Goal: Use online tool/utility: Utilize a website feature to perform a specific function

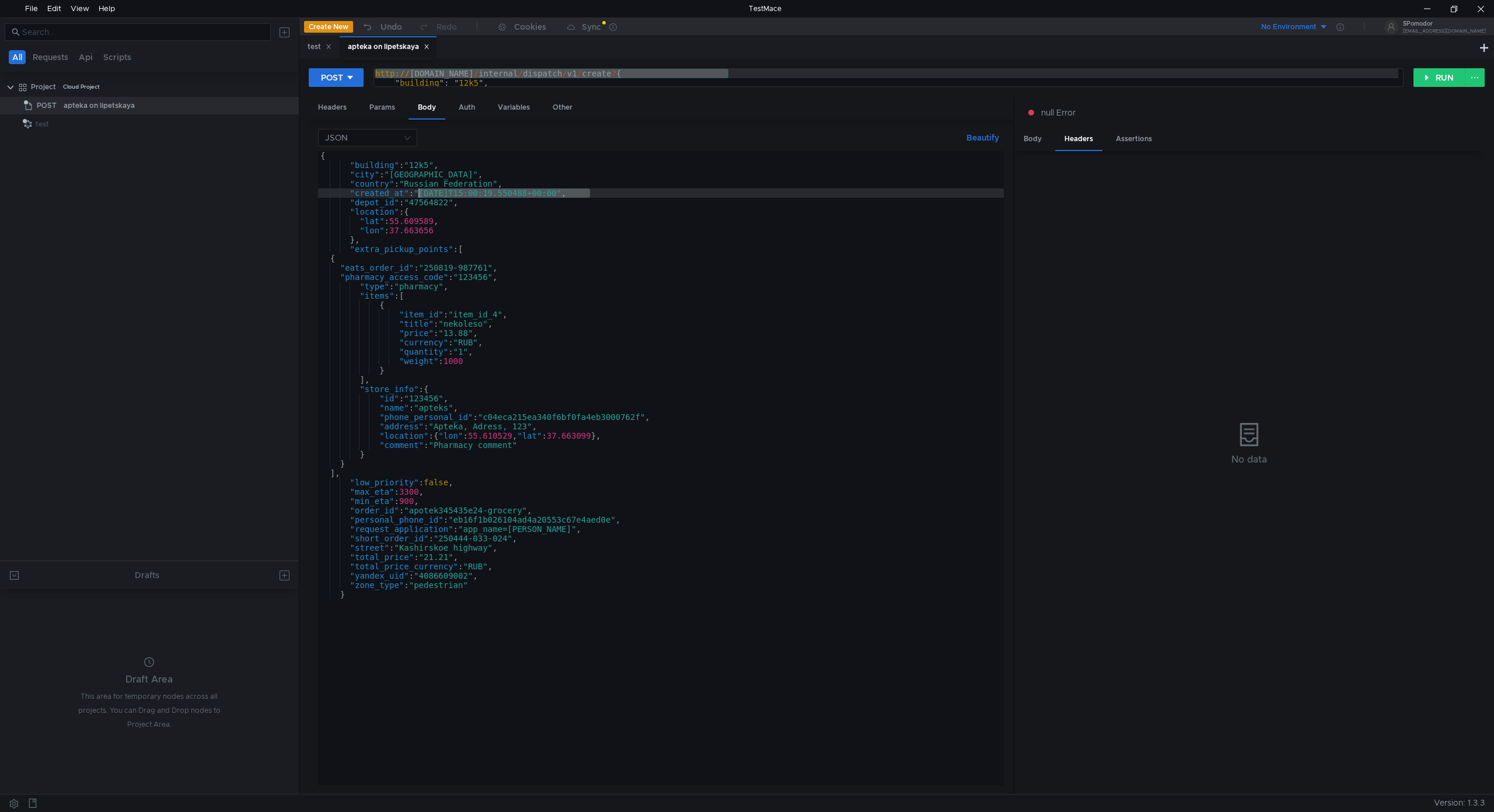
click at [519, 555] on div "{ "building" : "12k5" , "city" : "Moscow" , "country" : "Russian Federation" , …" at bounding box center [660, 477] width 685 height 653
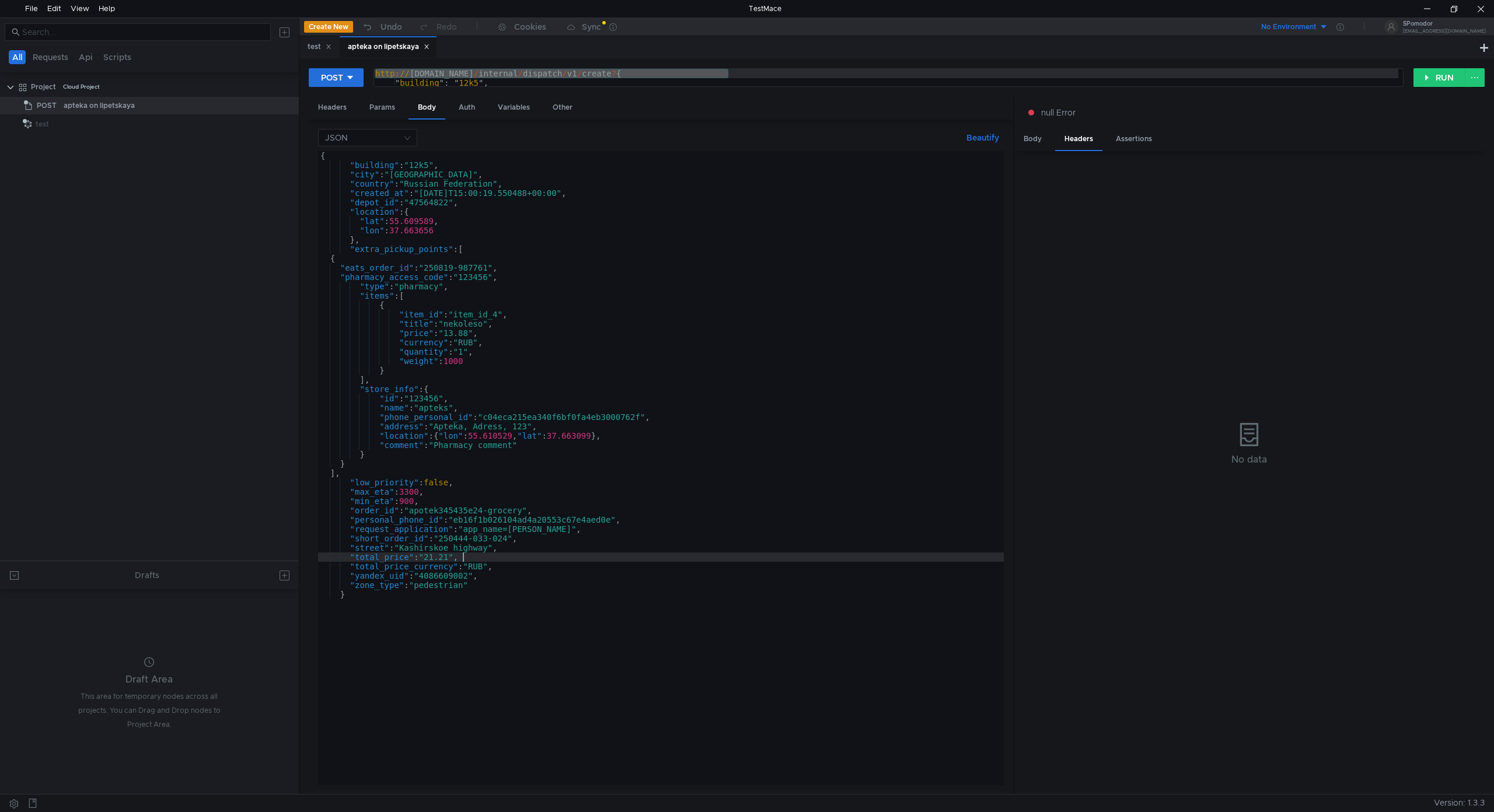
click at [615, 545] on div "{ "building" : "12k5" , "city" : "Moscow" , "country" : "Russian Federation" , …" at bounding box center [660, 477] width 685 height 653
click at [487, 509] on div "{ "building" : "12k5" , "city" : "Moscow" , "country" : "Russian Federation" , …" at bounding box center [660, 477] width 685 height 653
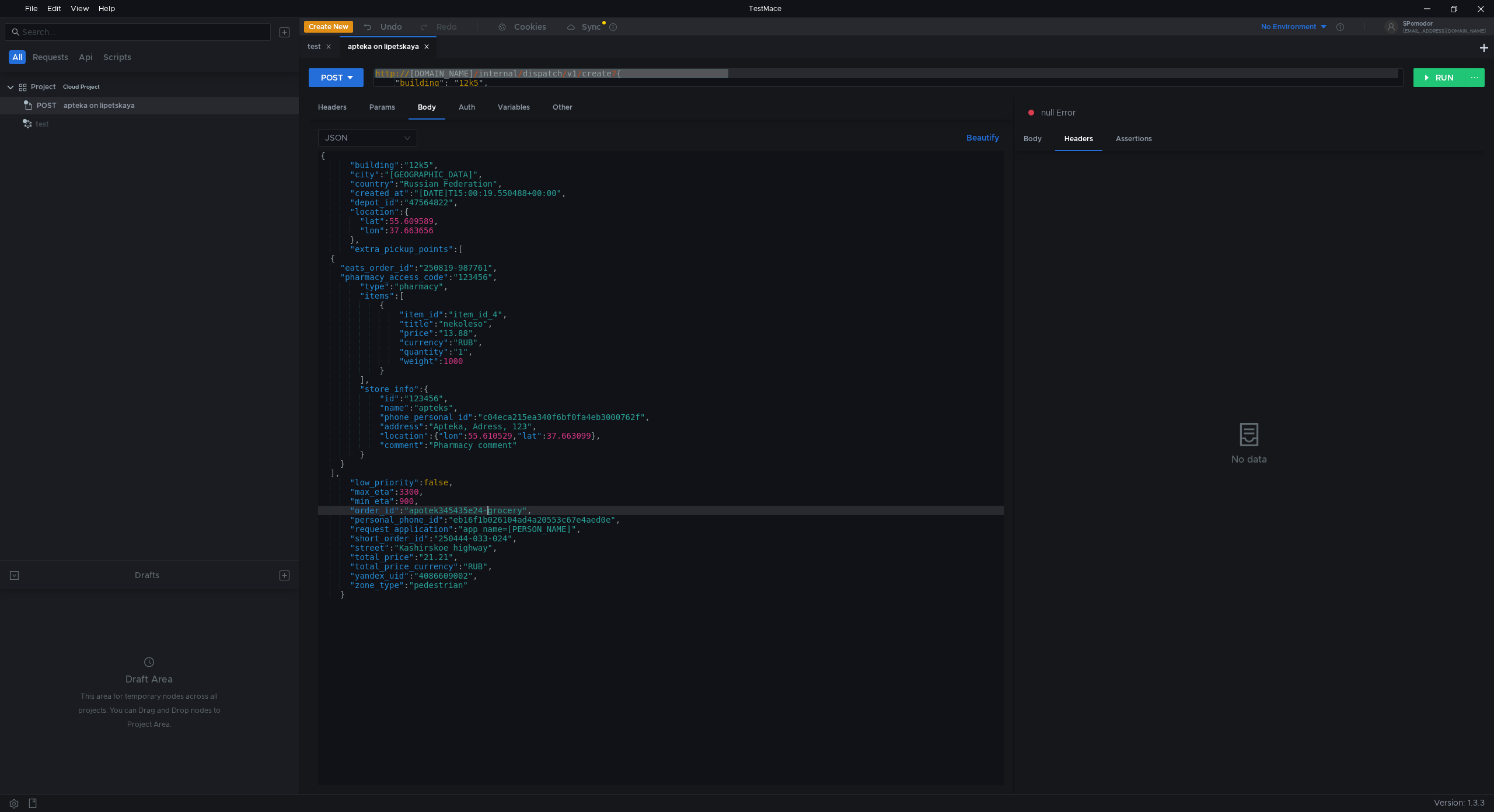
scroll to position [0, 13]
click at [471, 536] on div "{ "building" : "12k5" , "city" : "[GEOGRAPHIC_DATA]" , "country" : "Russian Fed…" at bounding box center [660, 477] width 685 height 653
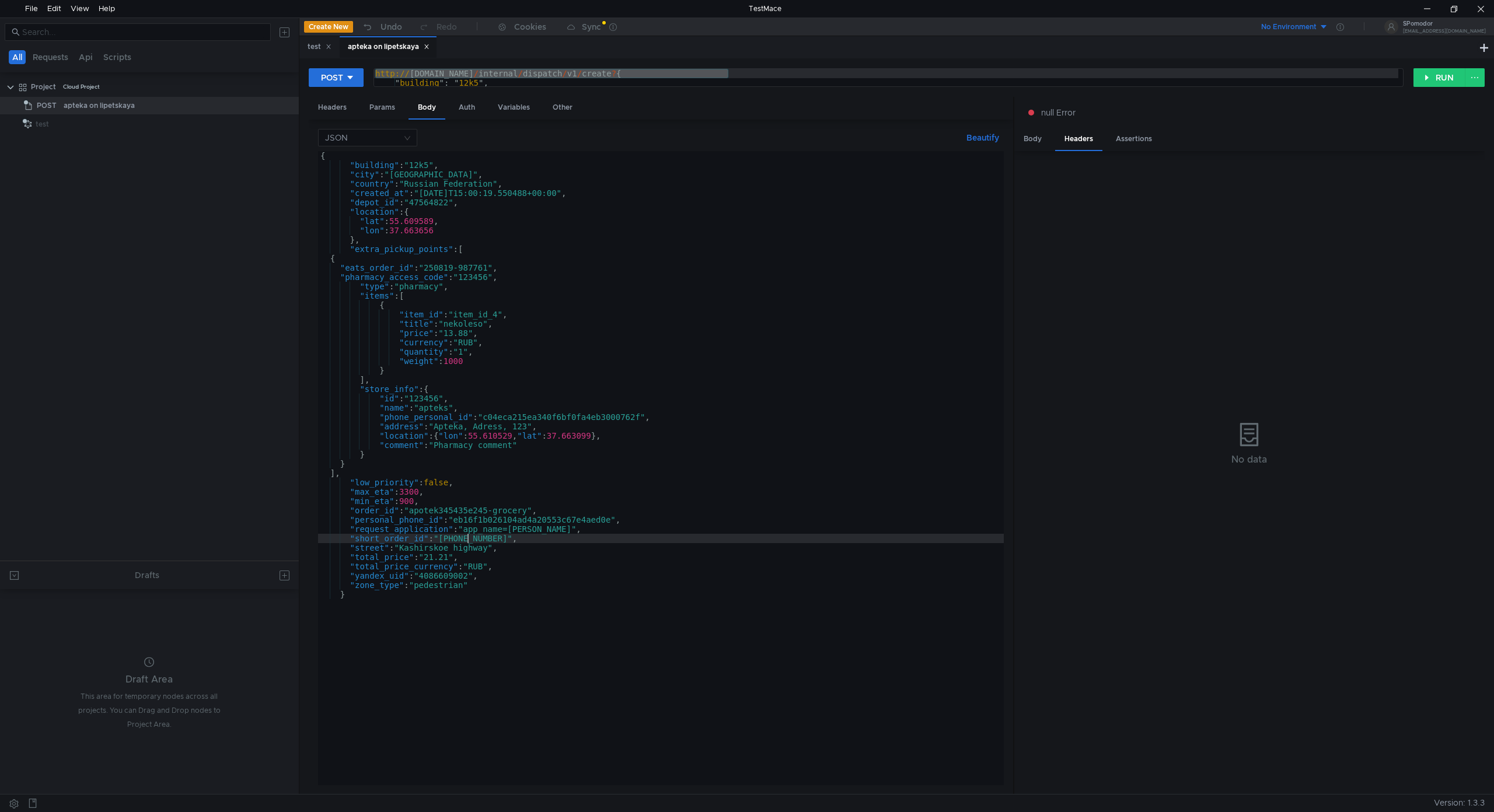
scroll to position [0, 11]
type textarea ""short_order_id": "250443-033-024","
click at [1442, 74] on button "RUN" at bounding box center [1439, 77] width 52 height 18
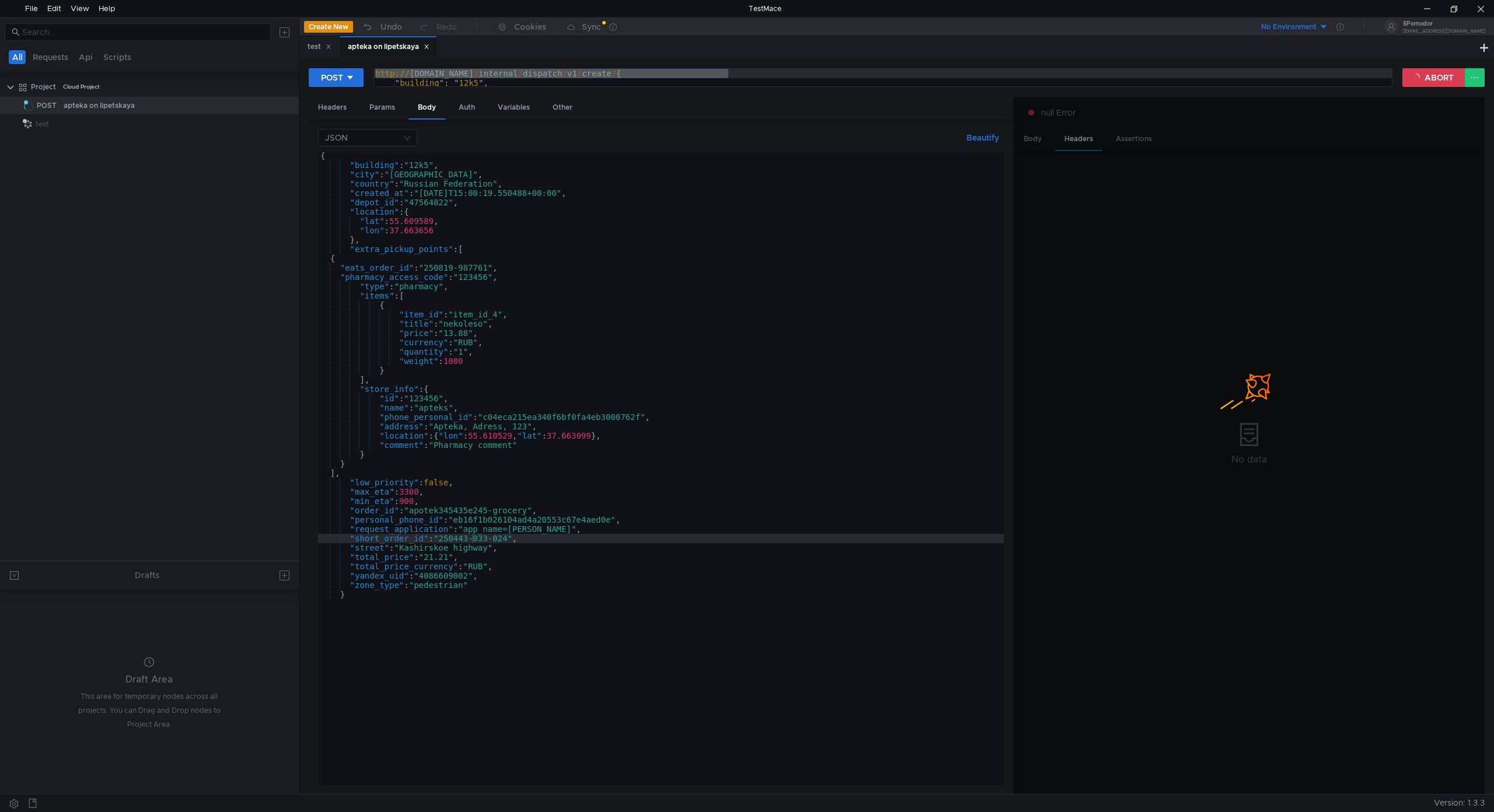
click at [1252, 419] on div at bounding box center [1249, 445] width 471 height 699
click at [331, 112] on div "Headers" at bounding box center [332, 107] width 47 height 22
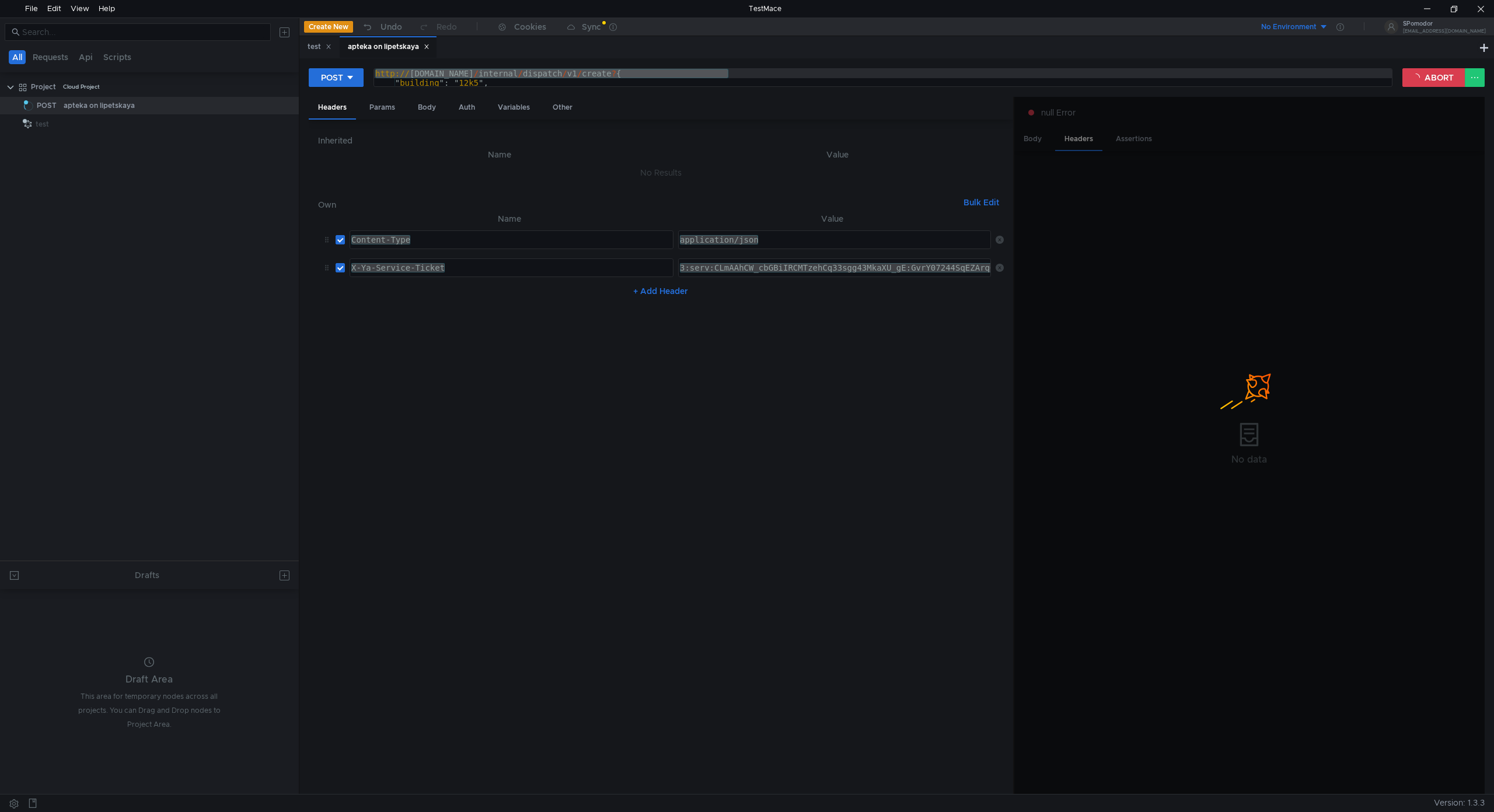
click at [442, 268] on div "X-Ya-Service-Ticket" at bounding box center [511, 268] width 323 height 18
click at [451, 268] on div "X-Ya-Service-Ticket" at bounding box center [510, 277] width 323 height 28
drag, startPoint x: 723, startPoint y: 266, endPoint x: 736, endPoint y: 266, distance: 13.0
click at [724, 266] on div "3:serv:CLmAAhCW_cbGBiIRCMTzehCq33sgg43MkaXU_gE:GvrY07244SqEZArqG2NI8Hzr1k3zSMtt…" at bounding box center [834, 268] width 311 height 18
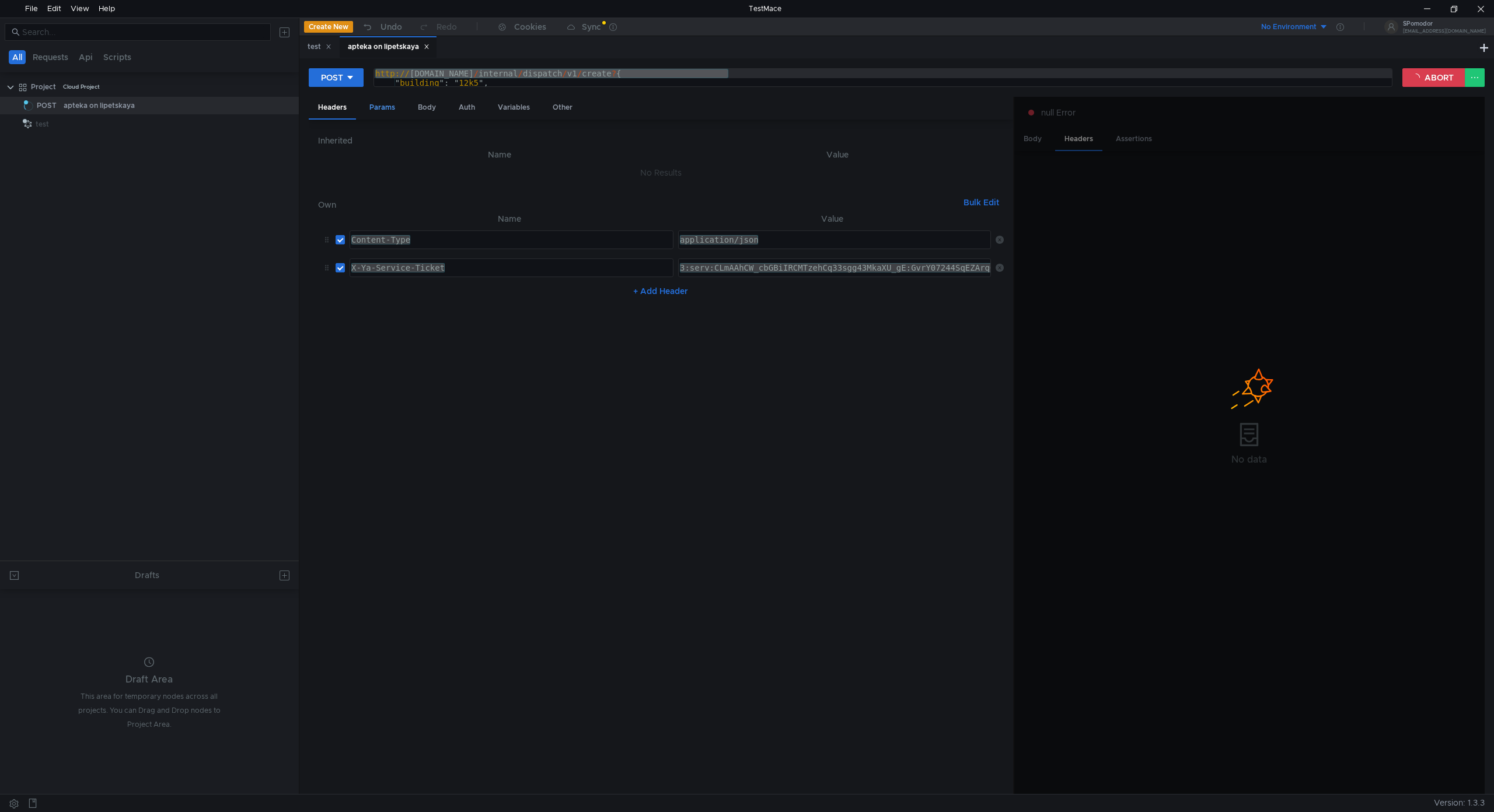
click at [379, 102] on div "Params" at bounding box center [382, 107] width 44 height 22
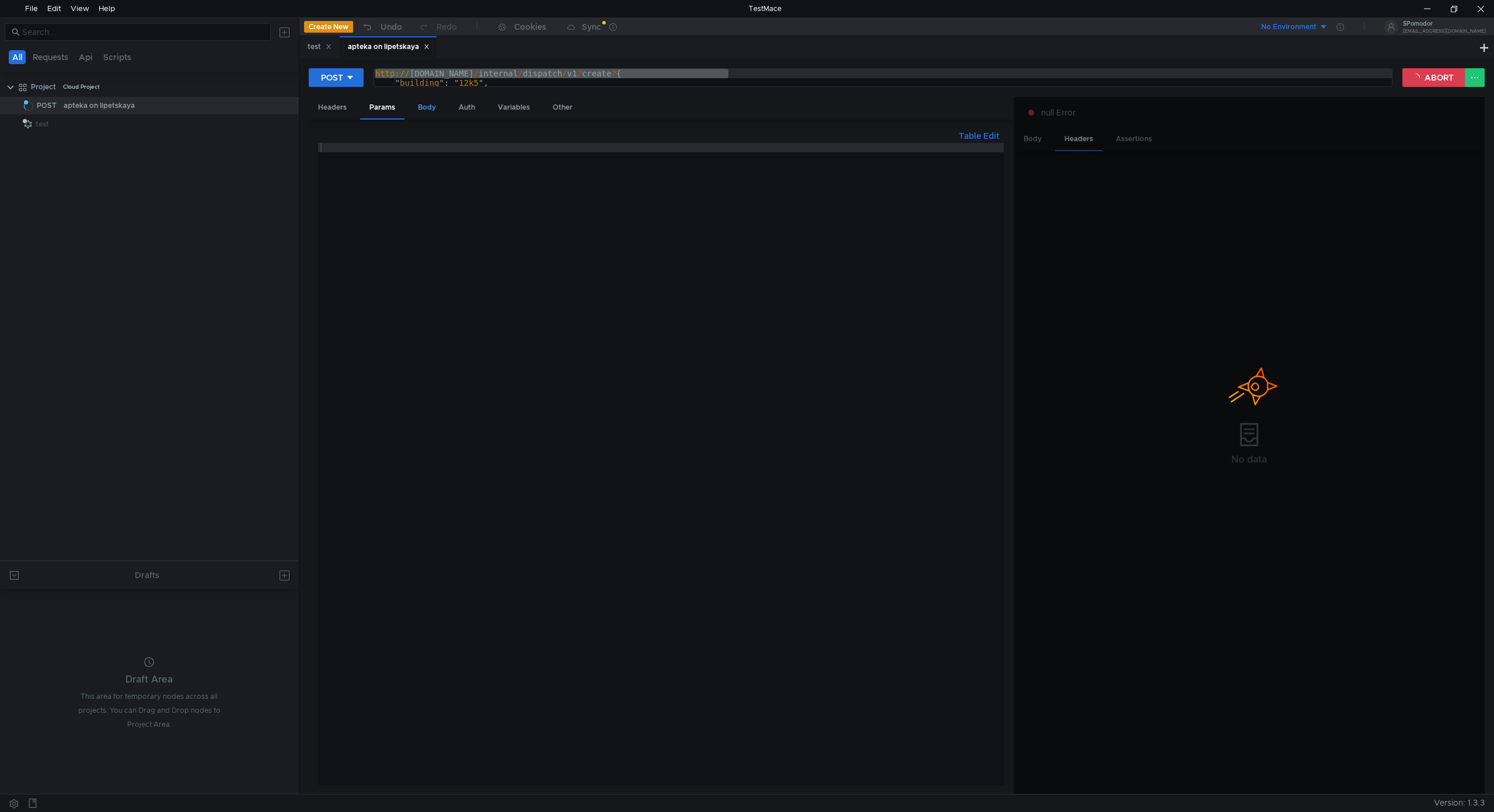
click at [428, 105] on div "Body" at bounding box center [427, 107] width 37 height 22
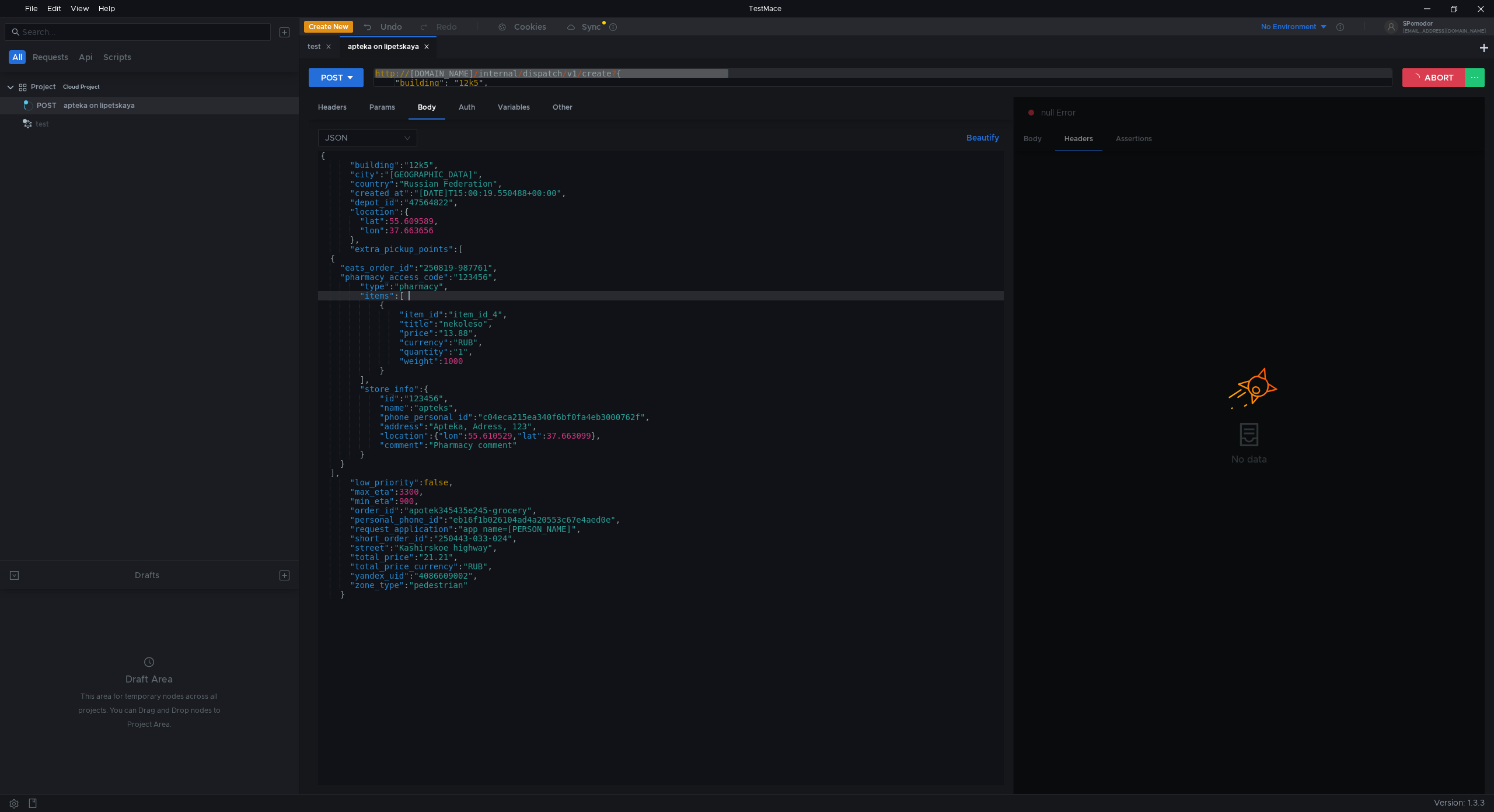
click at [563, 298] on div "{ "building" : "12k5" , "city" : "[GEOGRAPHIC_DATA]" , "country" : "Russian Fed…" at bounding box center [660, 477] width 685 height 653
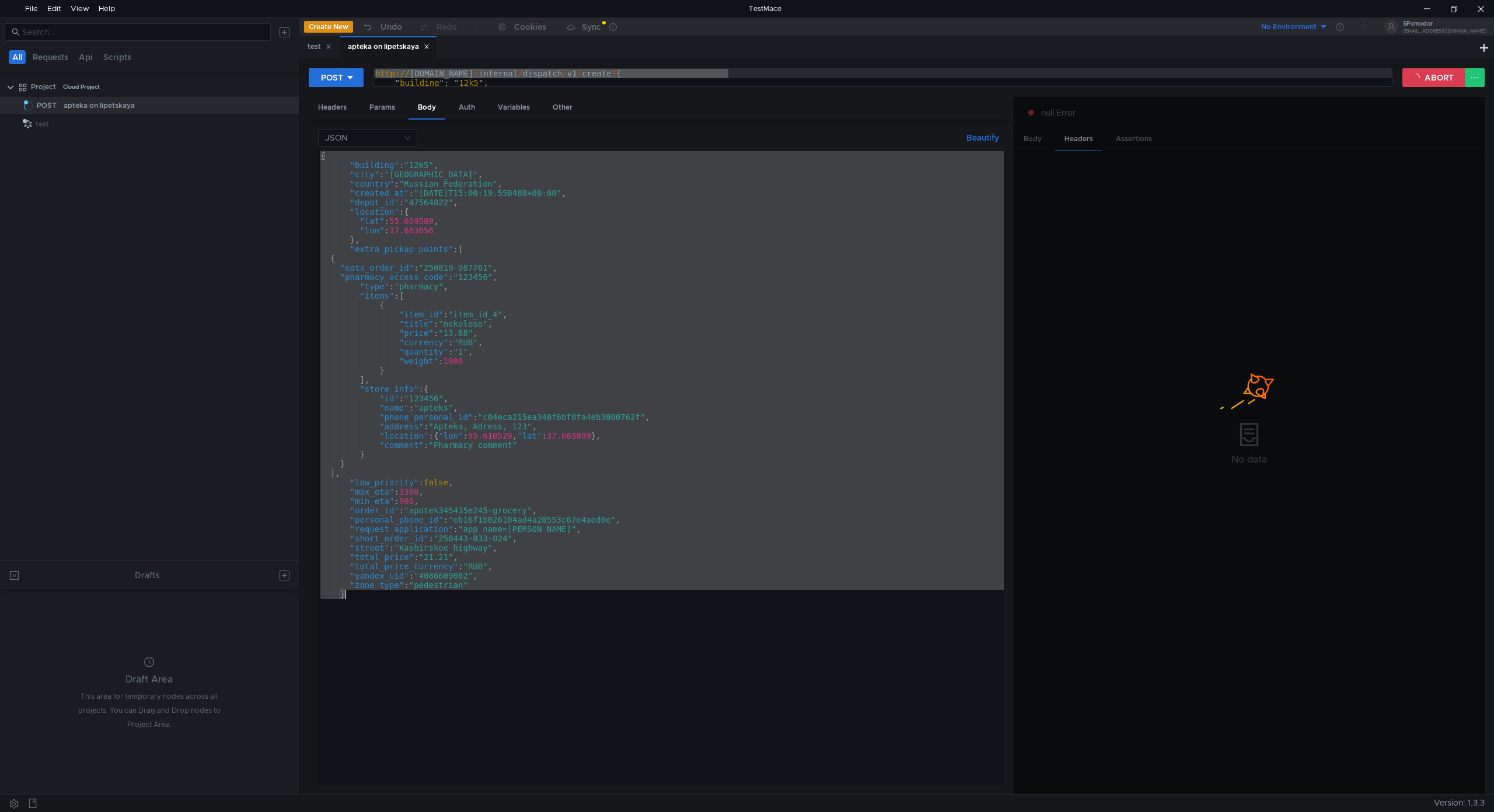
click at [622, 65] on div "POST http://[DOMAIN_NAME]/internal/dispatch/v1/create?{ http:// [DOMAIN_NAME] /…" at bounding box center [897, 426] width 1195 height 736
click at [637, 73] on div "http:// [DOMAIN_NAME] / internal / dispatch / v1 / create ? { " building ": " 1…" at bounding box center [882, 77] width 1018 height 18
click at [670, 73] on div "http:// [DOMAIN_NAME] / internal / dispatch / v1 / create ? { " building ": " 1…" at bounding box center [1278, 96] width 1809 height 56
drag, startPoint x: 728, startPoint y: 75, endPoint x: 358, endPoint y: 68, distance: 370.1
click at [358, 68] on div "POST http://[DOMAIN_NAME]/internal/dispatch/v1/create?{ http:// [DOMAIN_NAME] /…" at bounding box center [856, 78] width 1094 height 20
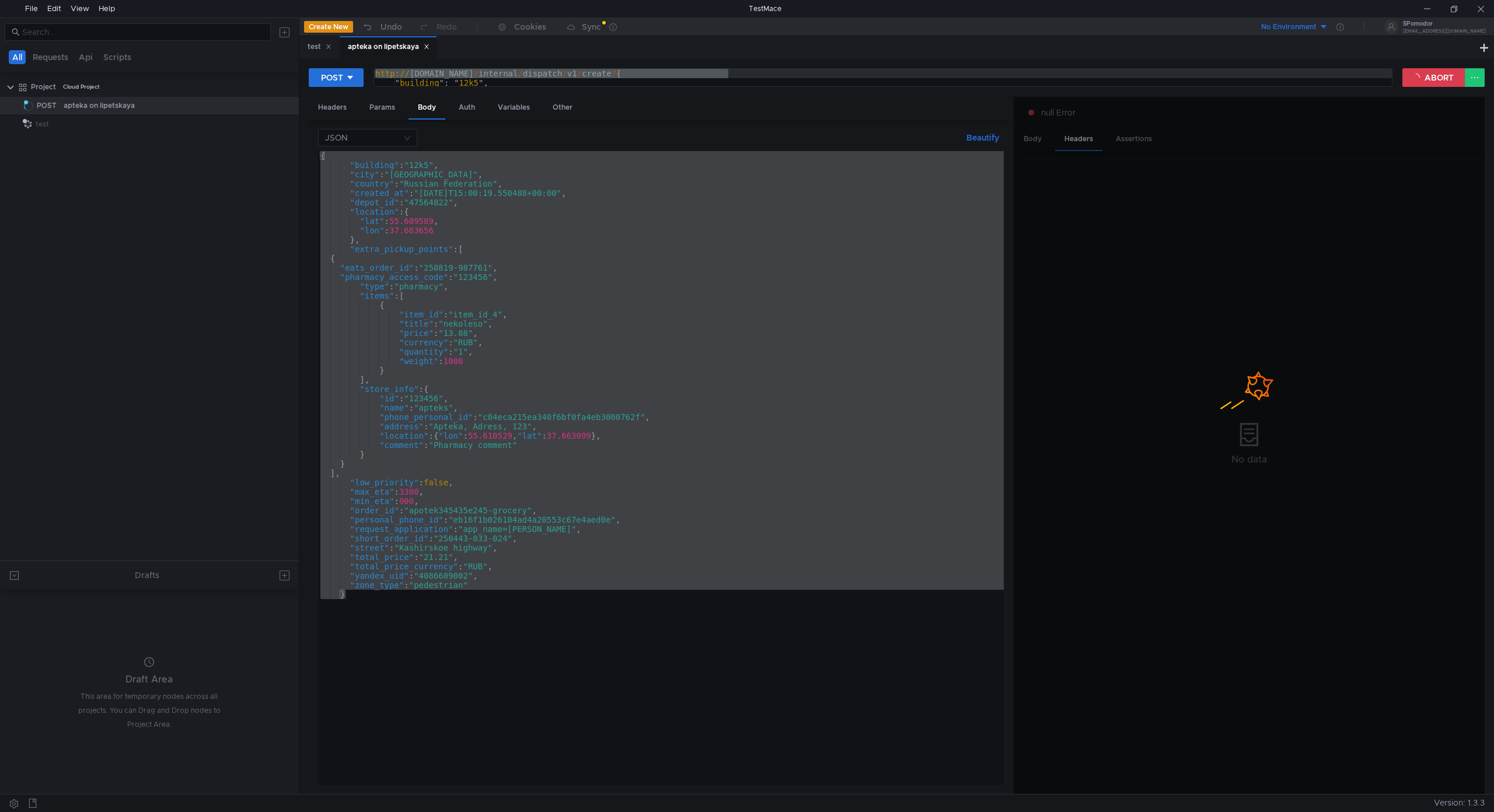
click at [535, 563] on div "{ "building" : "12k5" , "city" : "[GEOGRAPHIC_DATA]" , "country" : "Russian Fed…" at bounding box center [660, 468] width 685 height 634
type textarea ""total_price_currency": "RUB","
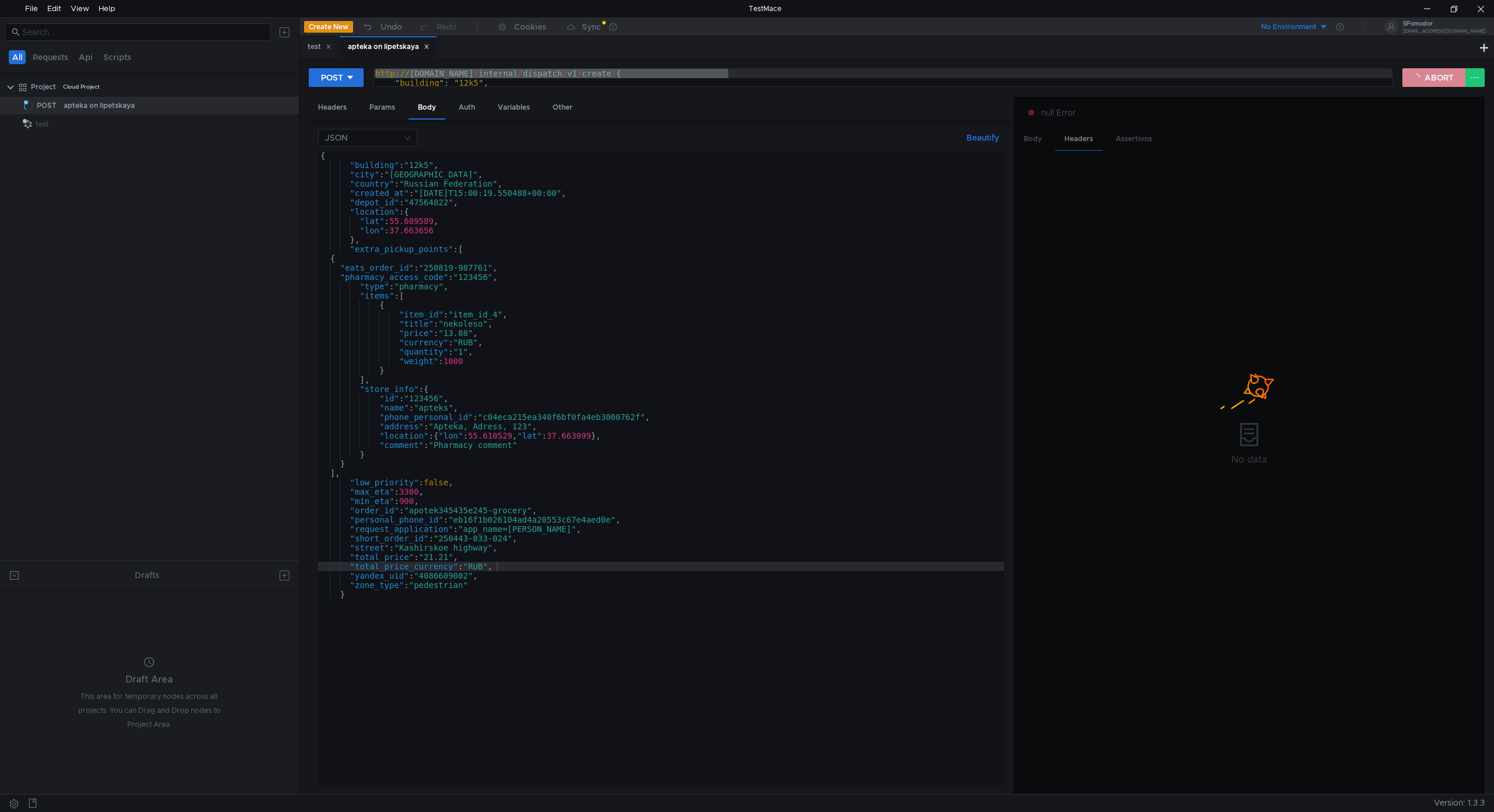
click at [1437, 74] on button "ABORT" at bounding box center [1434, 77] width 63 height 18
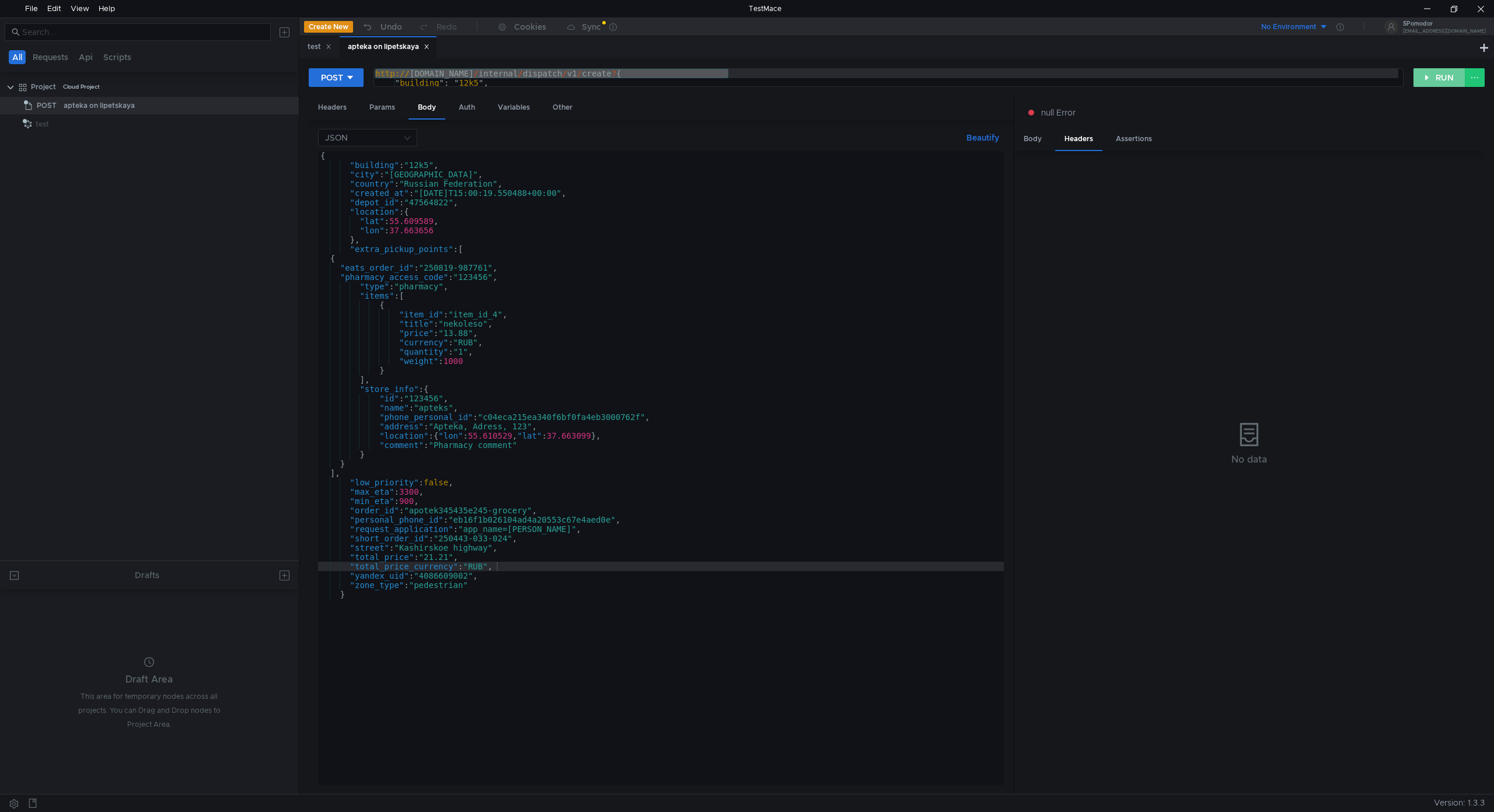
click at [1429, 75] on button "RUN" at bounding box center [1439, 77] width 52 height 18
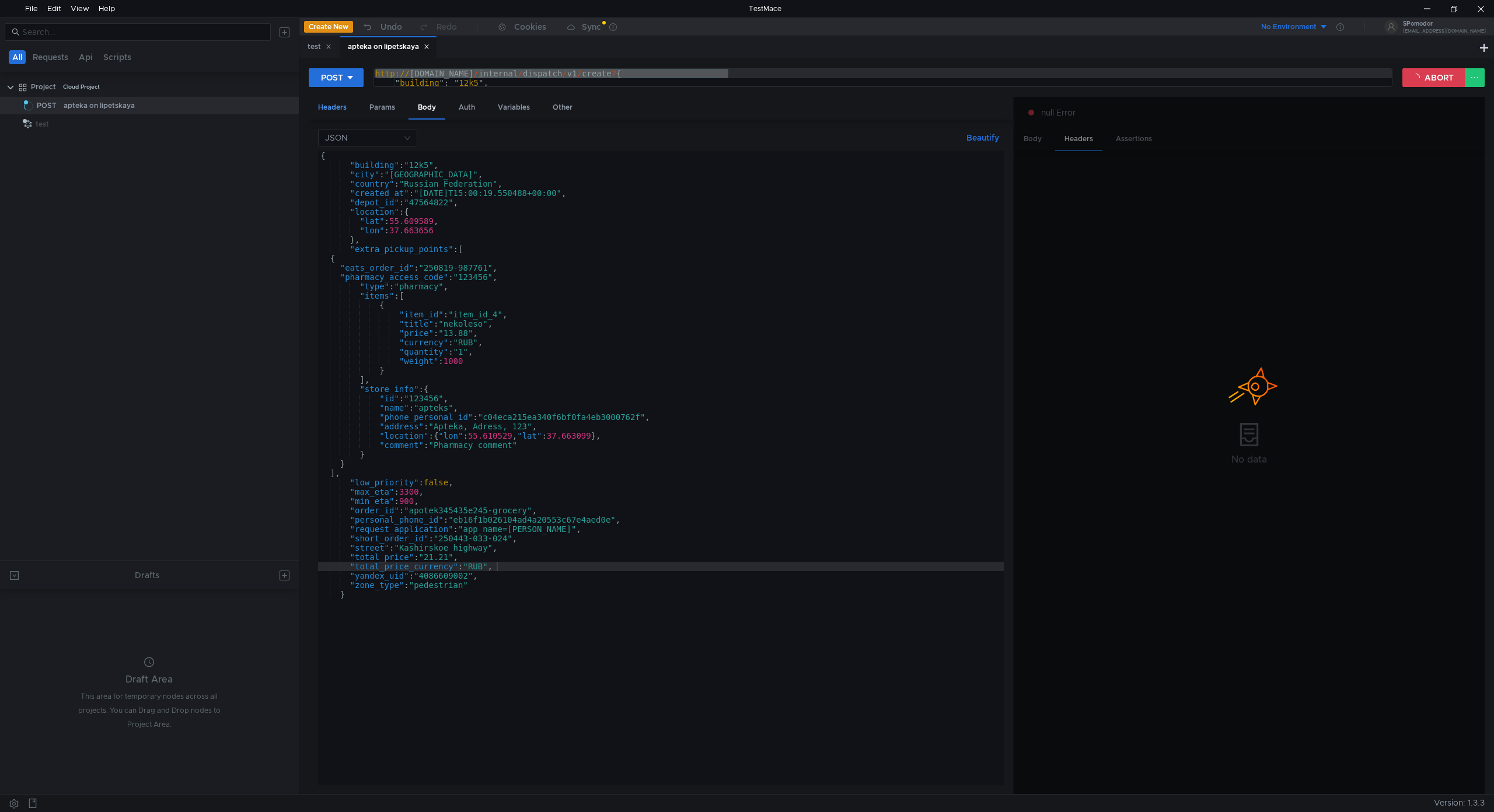
click at [340, 112] on div "Headers" at bounding box center [332, 107] width 47 height 22
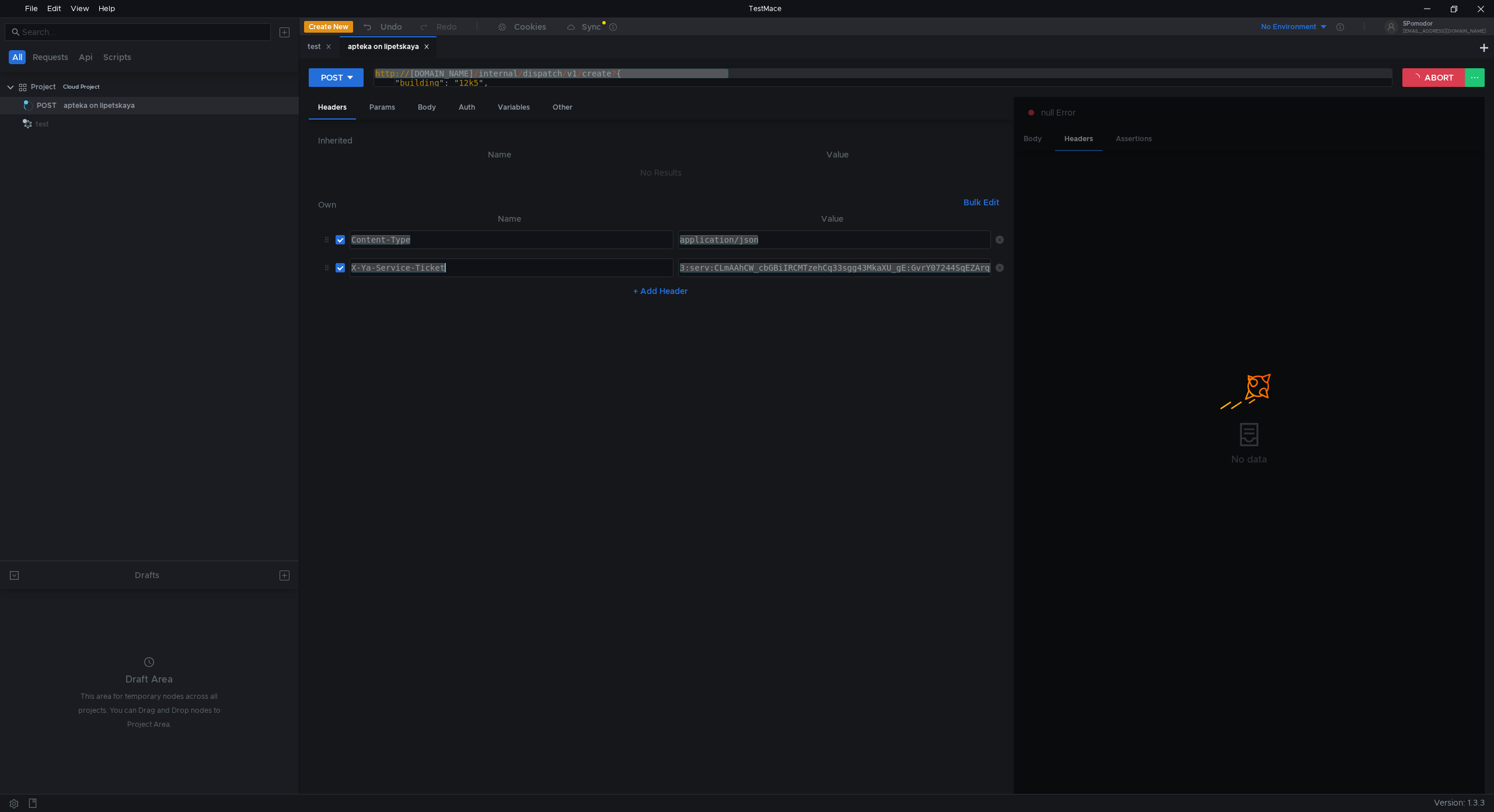
click at [440, 270] on div "X-Ya-Service-Ticket" at bounding box center [511, 268] width 323 height 18
click at [715, 268] on div "3:serv:CLmAAhCW_cbGBiIRCMTzehCq33sgg43MkaXU_gE:GvrY07244SqEZArqG2NI8Hzr1k3zSMtt…" at bounding box center [834, 268] width 311 height 18
click at [450, 76] on div "http:// [DOMAIN_NAME] / internal / dispatch / v1 / create ? { " building ": " 1…" at bounding box center [882, 77] width 1018 height 18
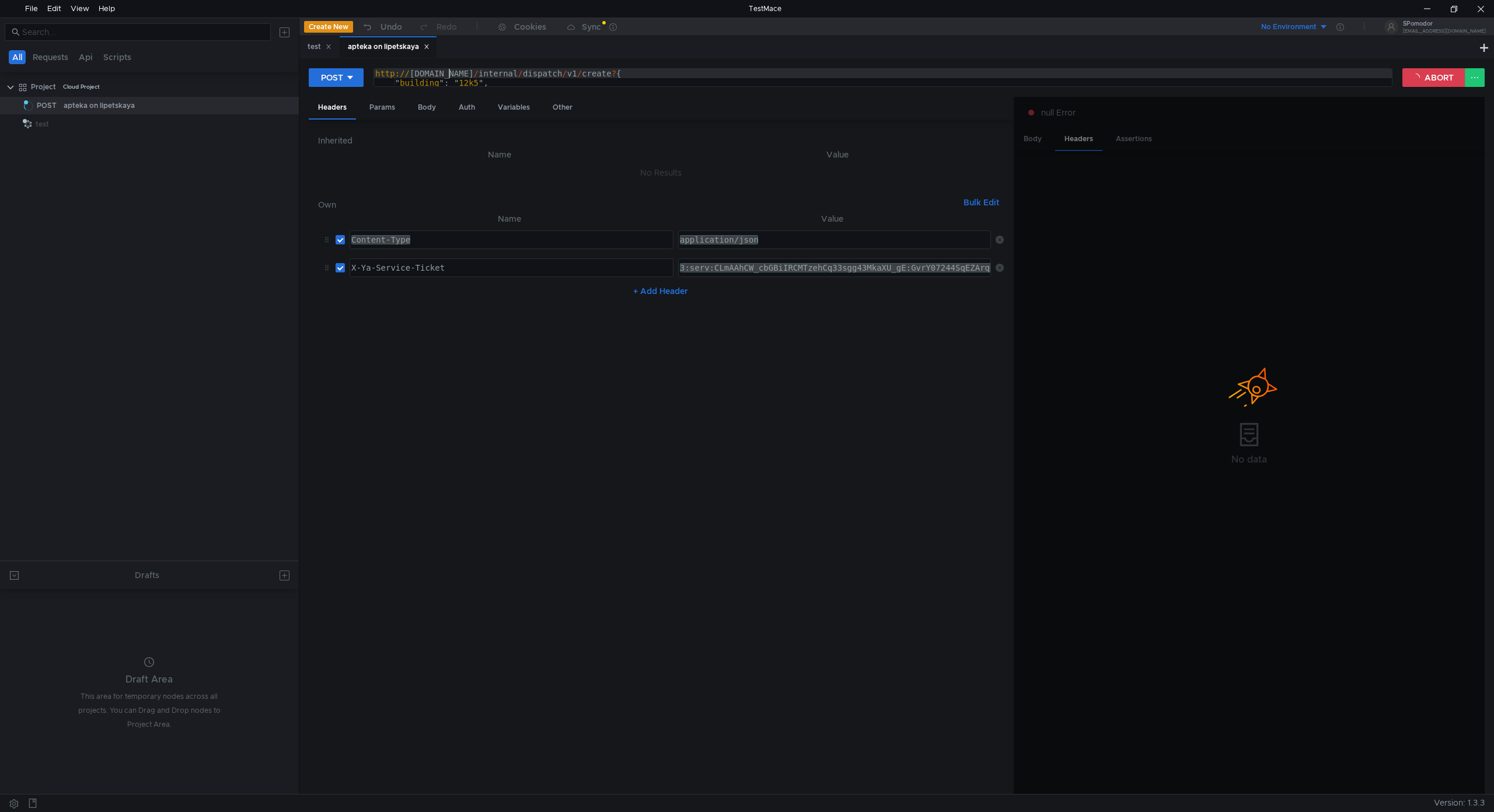
click at [674, 78] on div "http:// [DOMAIN_NAME] / internal / dispatch / v1 / create ? { " building ": " 1…" at bounding box center [1278, 96] width 1809 height 56
drag, startPoint x: 727, startPoint y: 74, endPoint x: 367, endPoint y: 66, distance: 360.1
click at [367, 66] on div "POST http://[DOMAIN_NAME]/internal/dispatch/v1/create?{ http:// [DOMAIN_NAME] /…" at bounding box center [897, 426] width 1195 height 736
click at [670, 70] on div "http:// [DOMAIN_NAME] / internal / dispatch / v1 / create ? { " building ": " 1…" at bounding box center [882, 77] width 1018 height 18
click at [691, 72] on div "http:// [DOMAIN_NAME] / internal / dispatch / v1 / create ? { " building ": " 1…" at bounding box center [1278, 96] width 1809 height 56
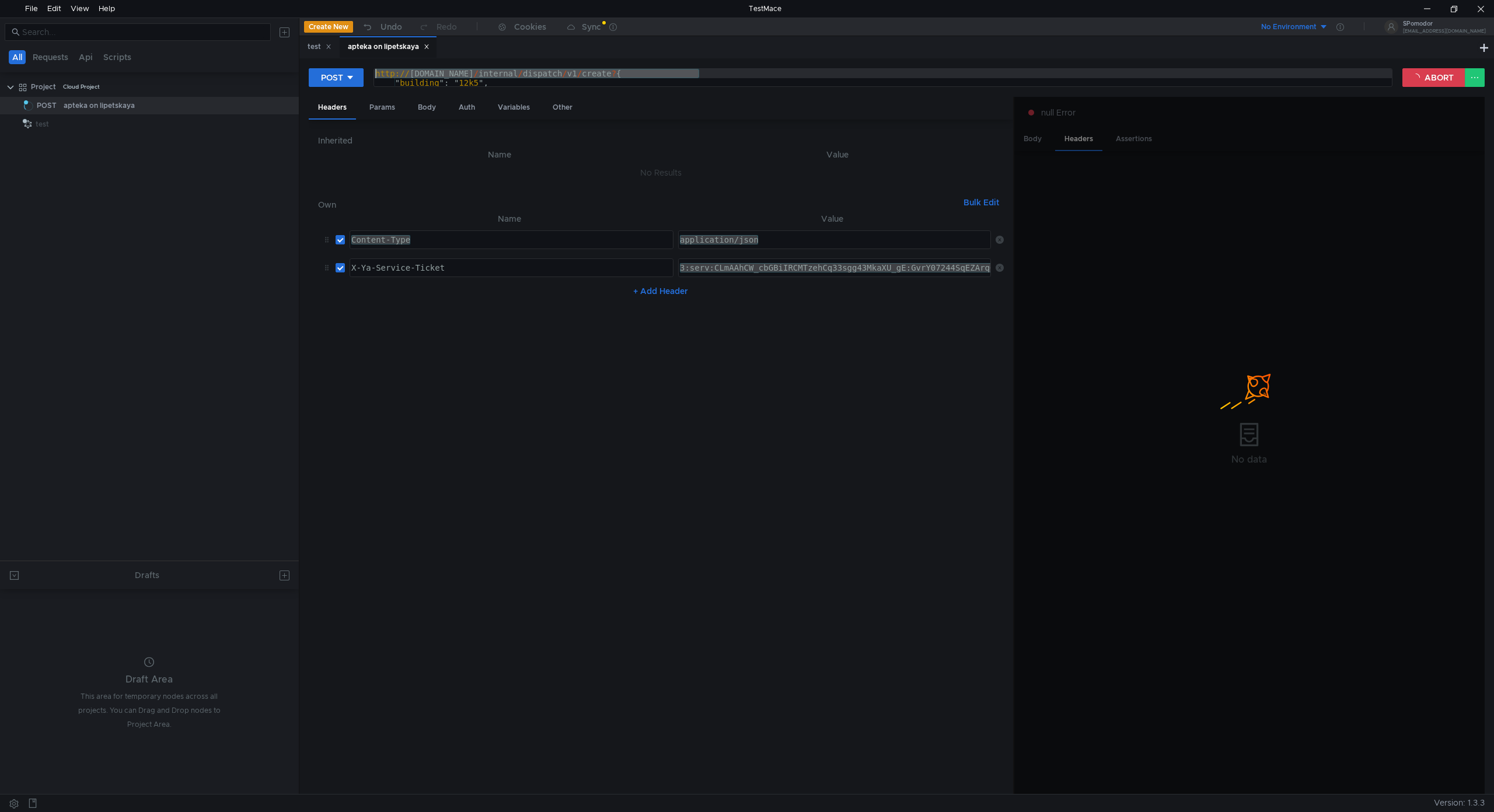
drag, startPoint x: 698, startPoint y: 72, endPoint x: 375, endPoint y: 71, distance: 323.0
click at [375, 71] on div "http:// [DOMAIN_NAME] / internal / dispatch / v1 / create ? { " building ": " 1…" at bounding box center [1278, 96] width 1809 height 56
click at [732, 268] on div "3:serv:CLmAAhCW_cbGBiIRCMTzehCq33sgg43MkaXU_gE:GvrY07244SqEZArqG2NI8Hzr1k3zSMtt…" at bounding box center [834, 268] width 311 height 18
click at [760, 262] on div "3:serv:CLmAAhCW_cbGBiIRCMTzehCq33sgg43MkaXU_gE:GvrY07244SqEZArqG2NI8Hzr1k3zSMtt…" at bounding box center [834, 268] width 311 height 18
click at [793, 300] on div "+ Add Header" at bounding box center [660, 291] width 685 height 18
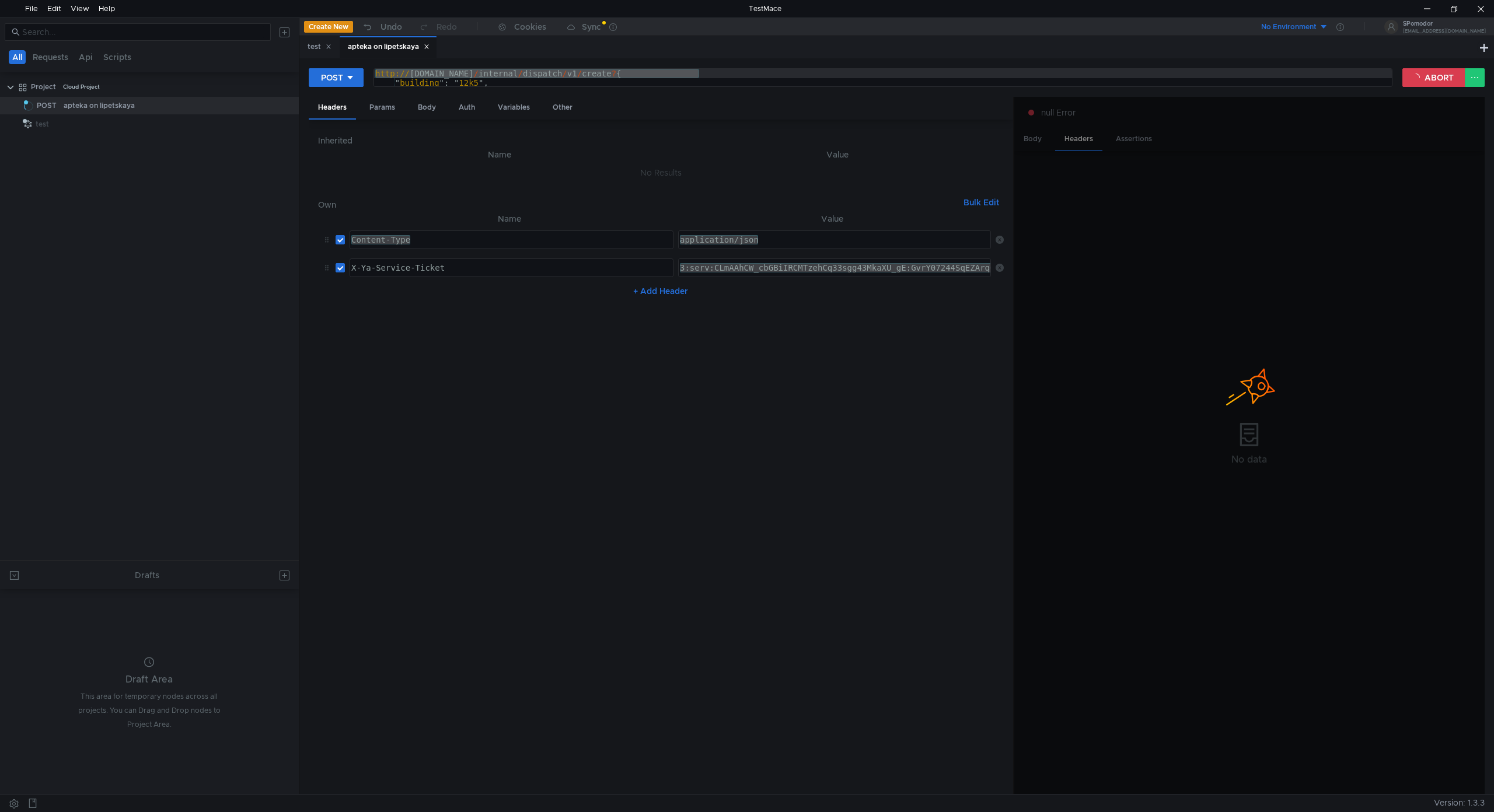
drag, startPoint x: 758, startPoint y: 250, endPoint x: 768, endPoint y: 232, distance: 20.6
click at [758, 246] on td "application/json application/json ההההההההההההההההההההההההההההההההההההההההההההה…" at bounding box center [832, 239] width 317 height 28
click at [768, 232] on div "application/json" at bounding box center [834, 239] width 311 height 18
click at [760, 258] on div "3:serv:CLmAAhCW_cbGBiIRCMTzehCq33sgg43MkaXU_gE:GvrY07244SqEZArqG2NI8Hzr1k3zSMtt…" at bounding box center [834, 268] width 313 height 18
click at [763, 274] on div "3:serv:CLmAAhCW_cbGBiIRCMTzehCq33sgg43MkaXU_gE:GvrY07244SqEZArqG2NI8Hzr1k3zSMtt…" at bounding box center [834, 268] width 311 height 18
